Goal: Transaction & Acquisition: Obtain resource

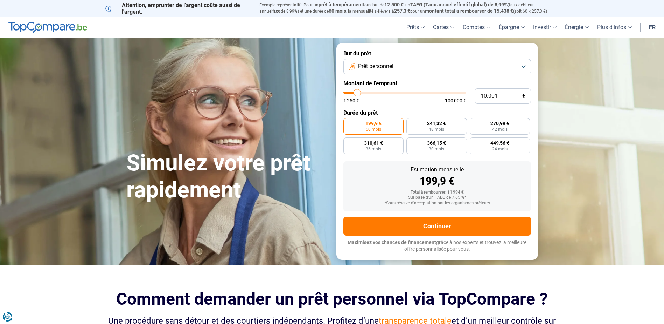
type input "11.000"
type input "11000"
type input "12.000"
type input "12000"
type input "13.000"
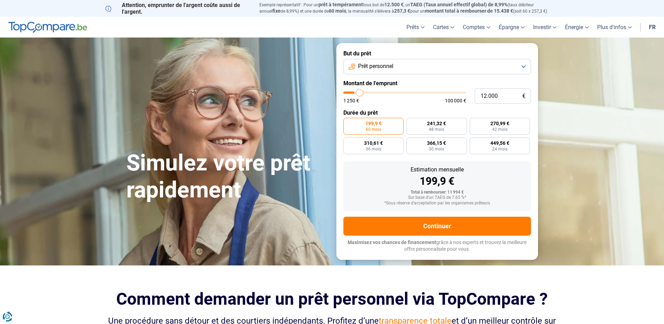
type input "13000"
type input "14.000"
type input "14000"
type input "14.250"
type input "14250"
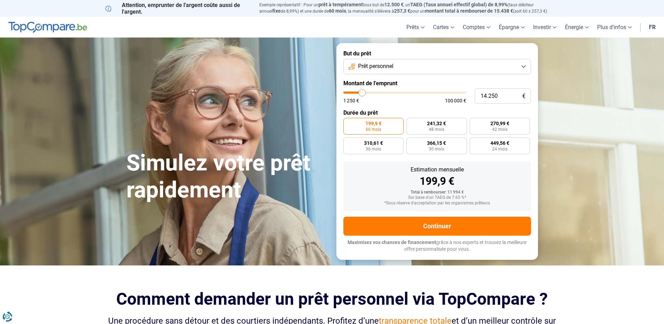
type input "14.750"
type input "14750"
type input "15.500"
type input "15500"
type input "16.000"
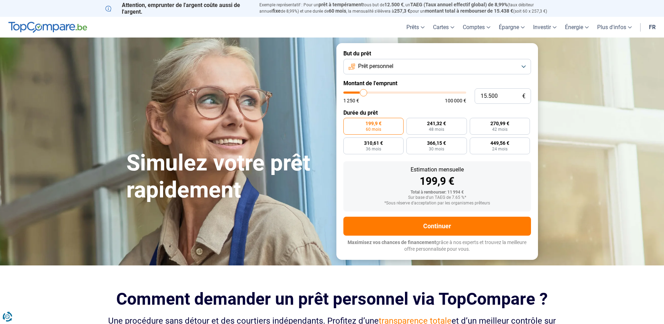
type input "16000"
type input "16.250"
drag, startPoint x: 358, startPoint y: 94, endPoint x: 365, endPoint y: 94, distance: 7.0
type input "16250"
click at [365, 94] on input "range" at bounding box center [405, 92] width 123 height 2
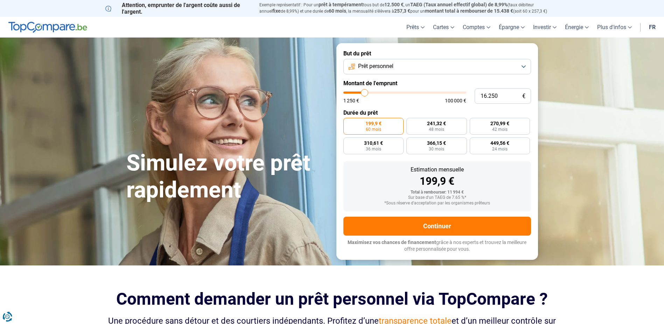
radio input "false"
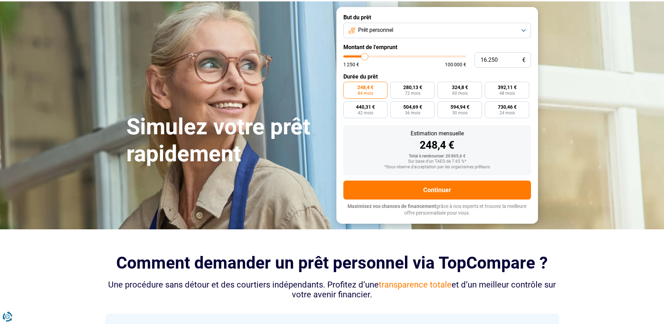
scroll to position [70, 0]
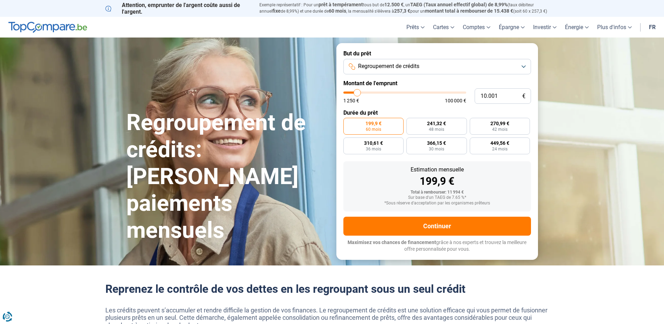
click at [521, 65] on button "Regroupement de crédits" at bounding box center [438, 66] width 188 height 15
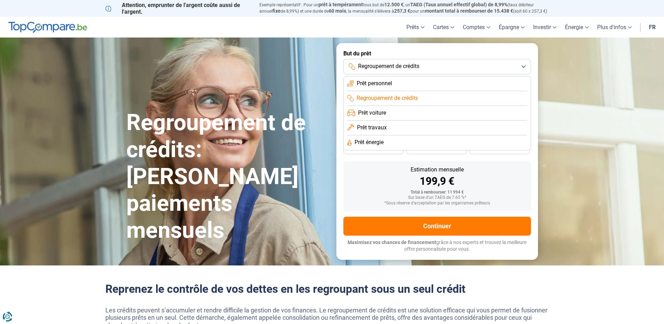
click at [431, 96] on li "Regroupement de crédits" at bounding box center [437, 98] width 180 height 15
